Goal: Navigation & Orientation: Find specific page/section

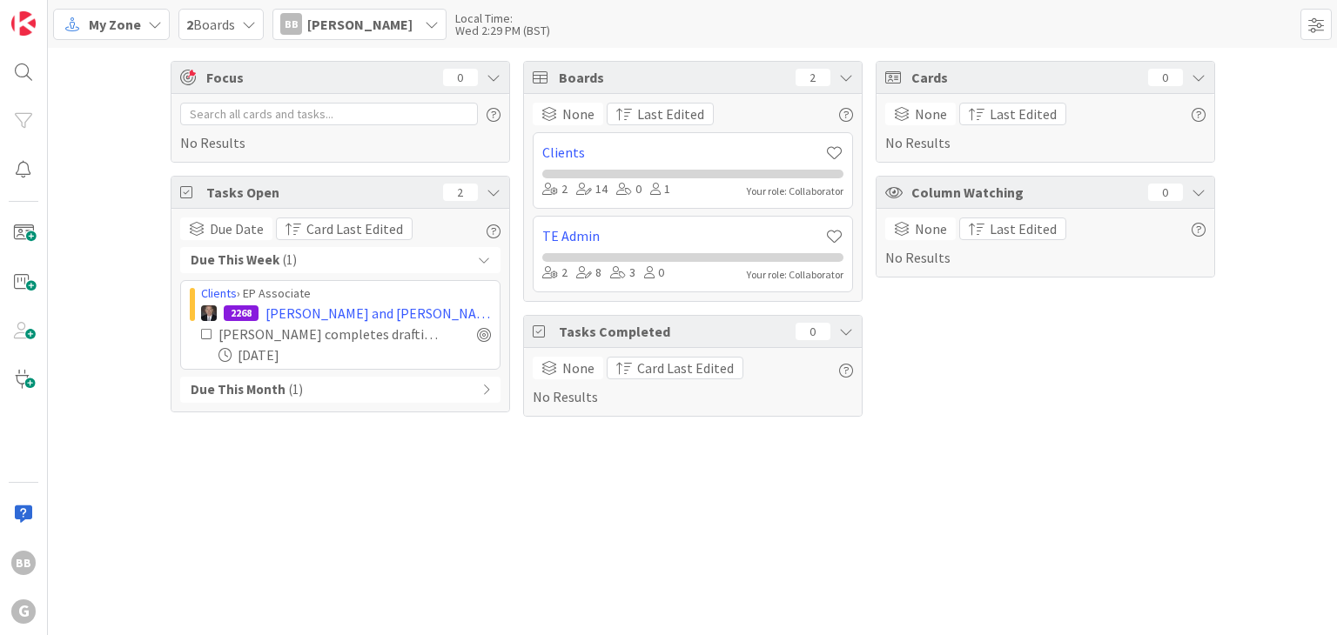
click at [240, 25] on div "2 Boards" at bounding box center [220, 24] width 85 height 31
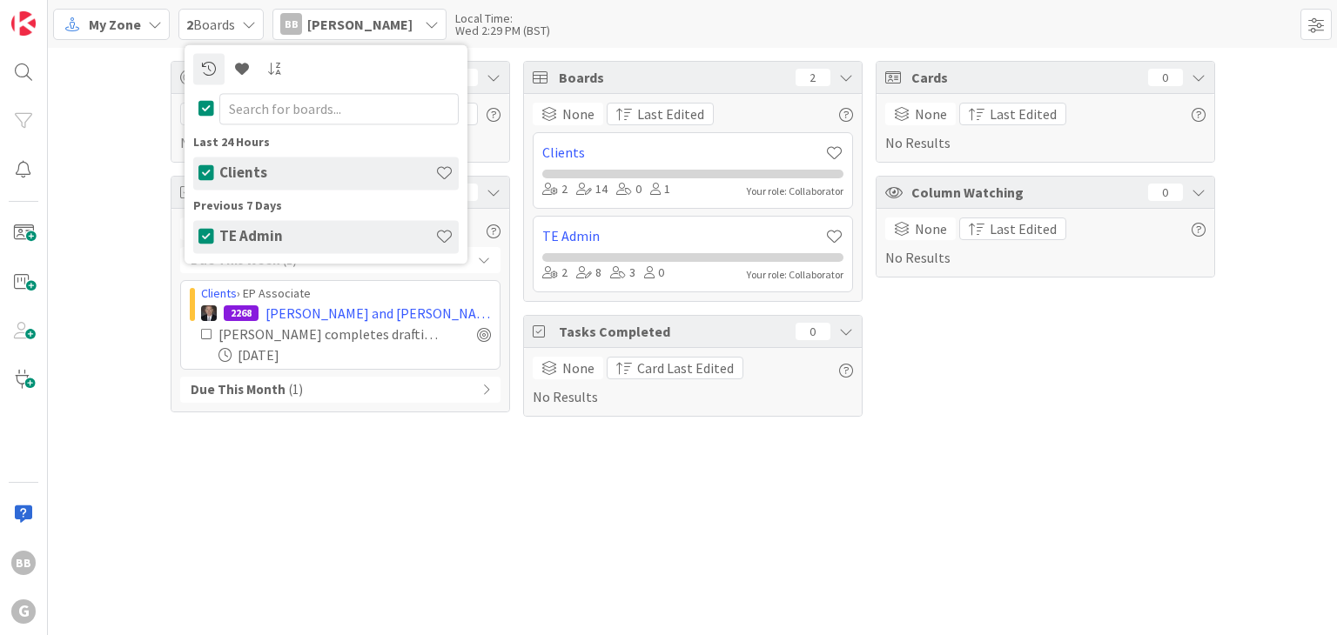
click at [249, 239] on h4 "TE Admin" at bounding box center [327, 236] width 216 height 17
click at [233, 20] on span "2 Boards" at bounding box center [210, 24] width 49 height 21
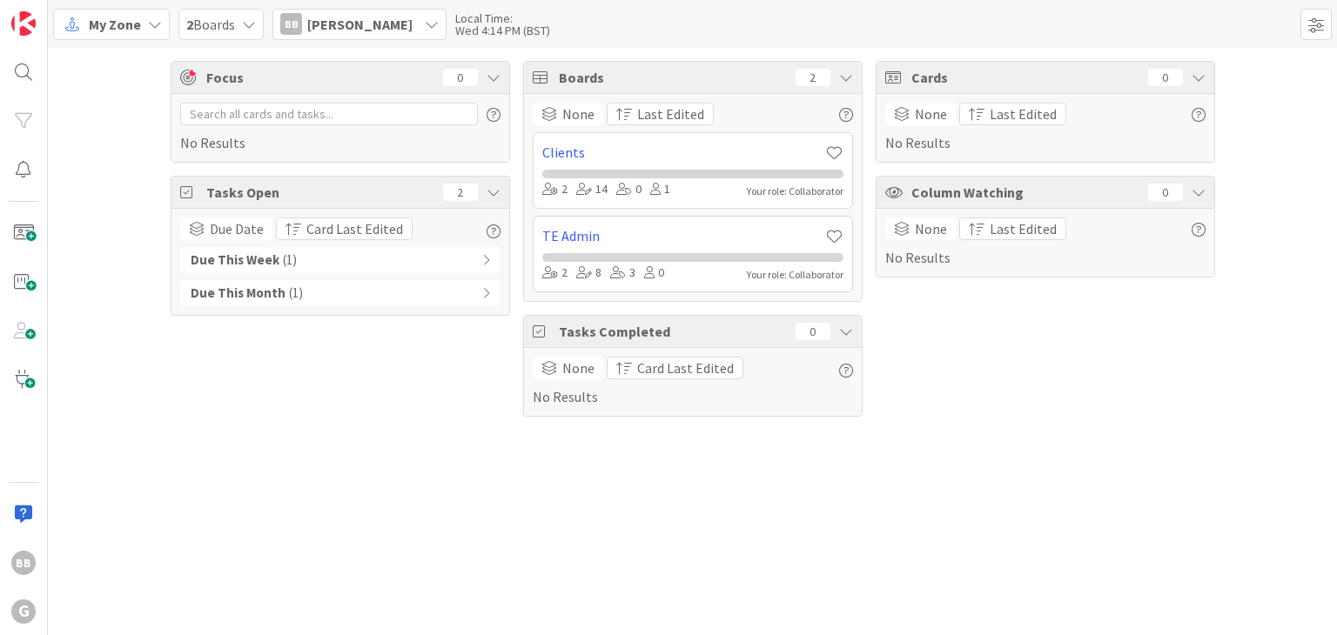
click at [132, 27] on span "My Zone" at bounding box center [115, 24] width 52 height 21
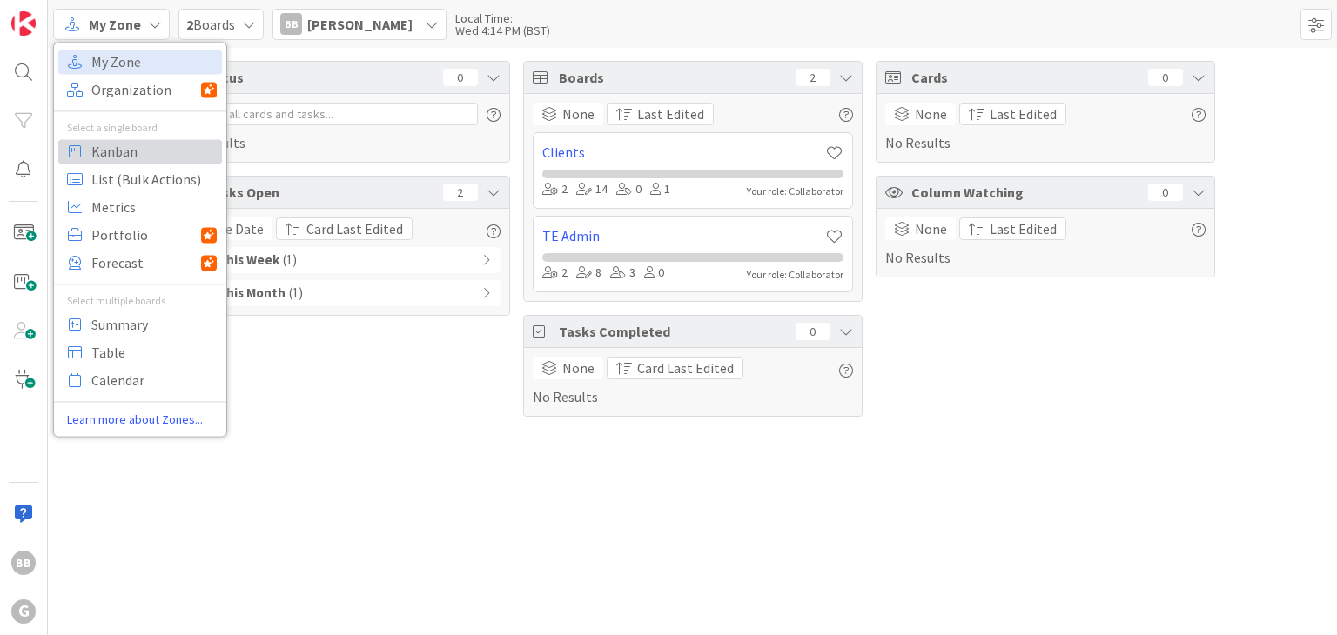
click at [138, 158] on span "Kanban" at bounding box center [153, 151] width 125 height 26
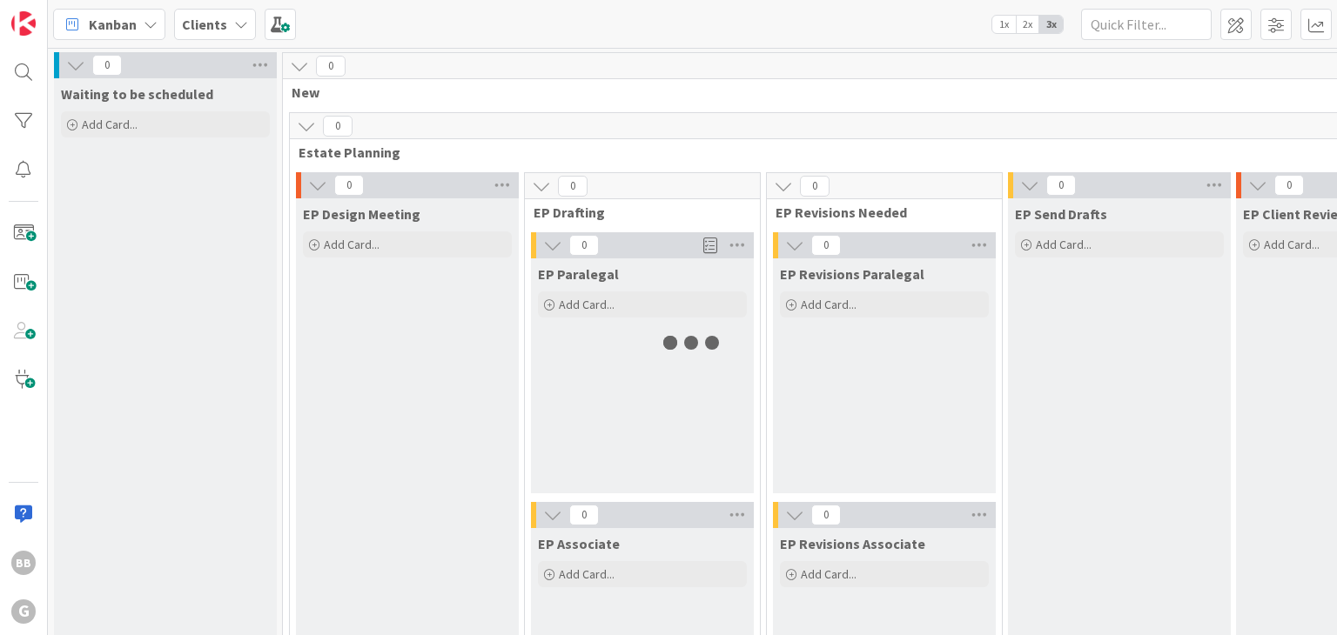
click at [234, 28] on icon at bounding box center [241, 24] width 14 height 14
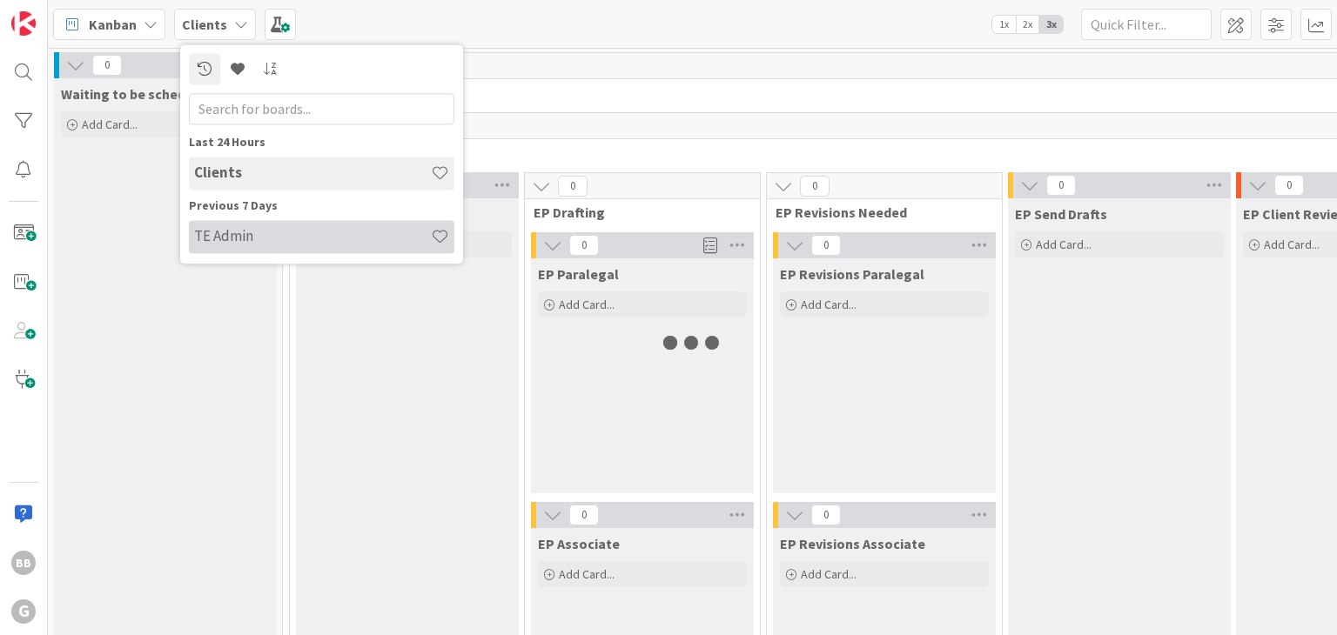
click at [233, 241] on h4 "TE Admin" at bounding box center [312, 236] width 237 height 17
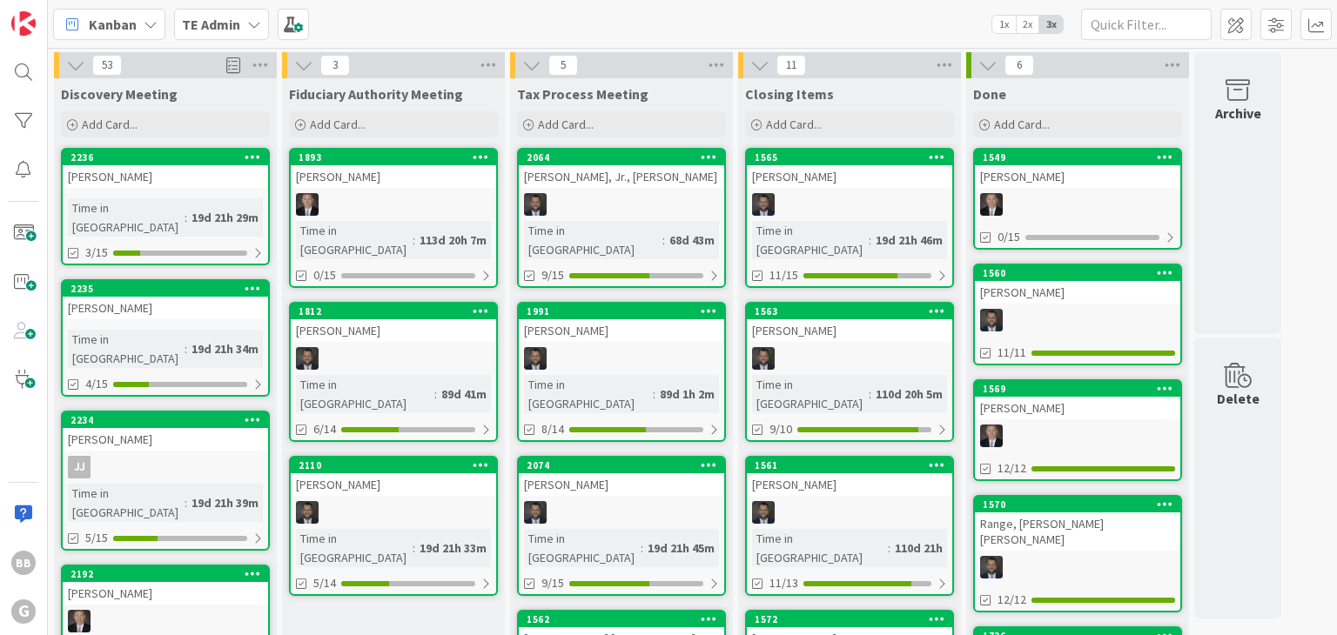
click at [201, 30] on b "TE Admin" at bounding box center [211, 24] width 58 height 17
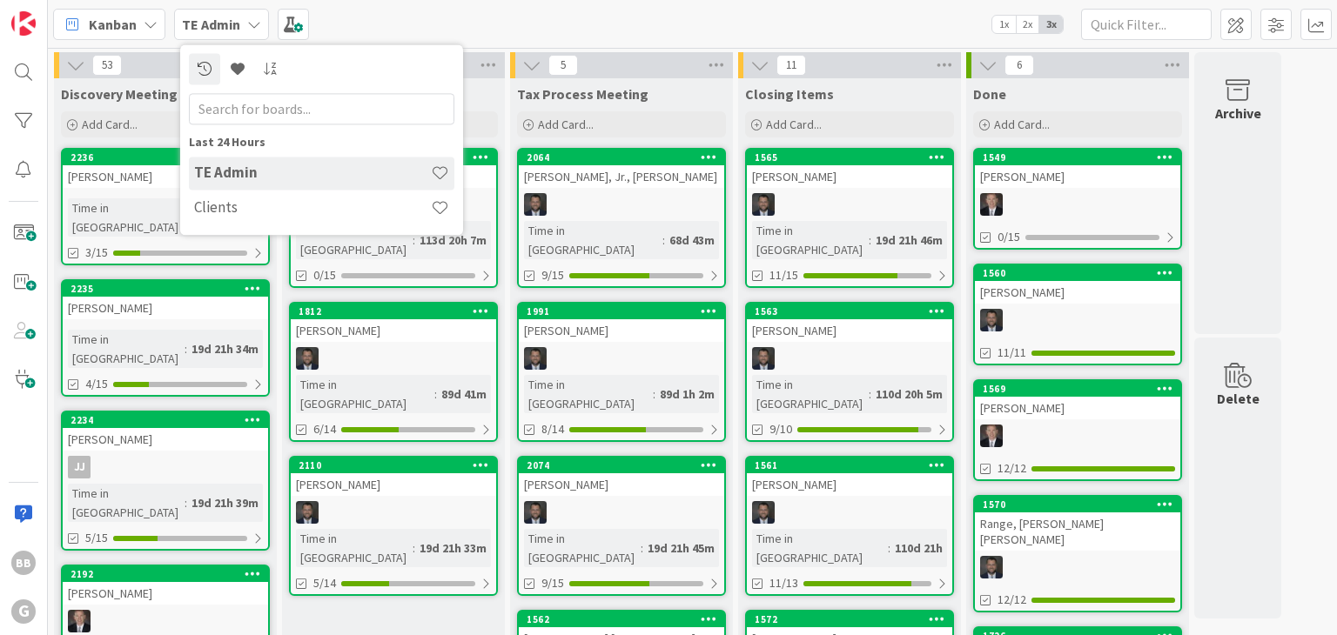
click at [139, 20] on div "Kanban" at bounding box center [109, 24] width 112 height 31
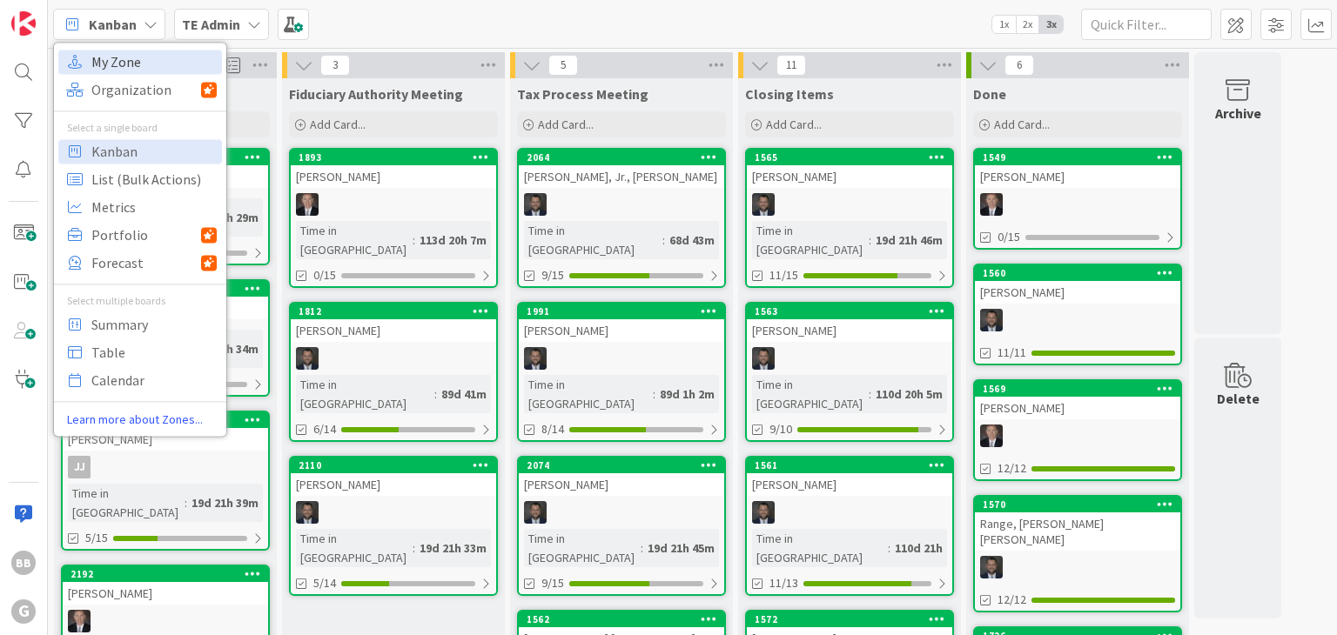
click at [138, 72] on span "My Zone" at bounding box center [153, 62] width 125 height 26
